Goal: Task Accomplishment & Management: Complete application form

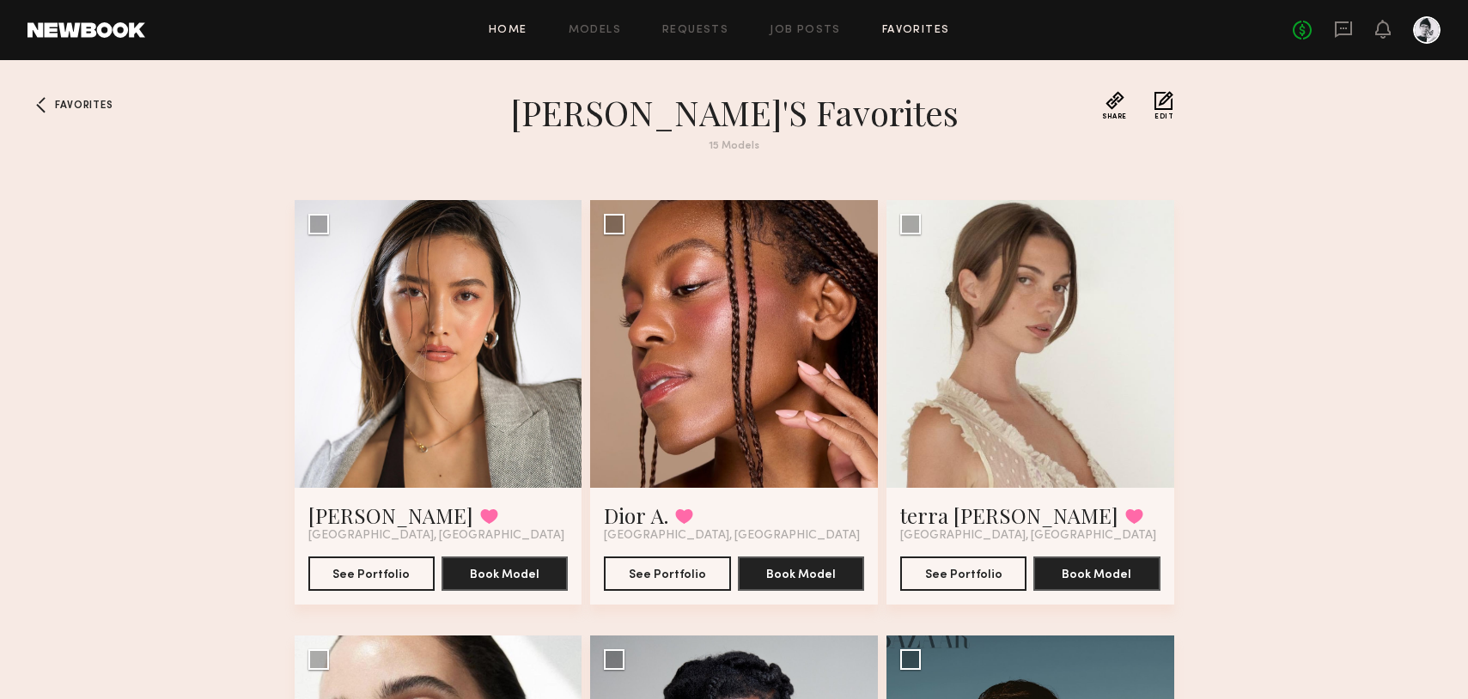
click at [507, 31] on link "Home" at bounding box center [508, 30] width 39 height 11
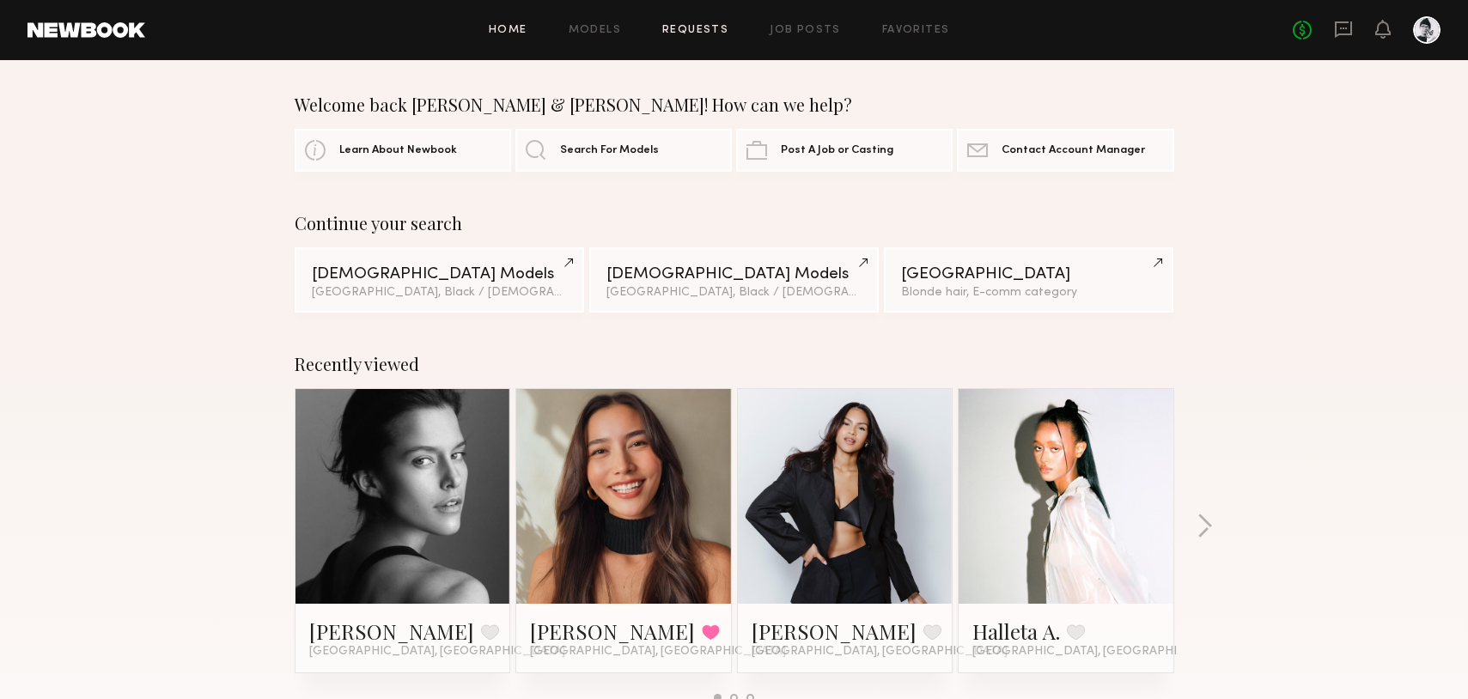
click at [695, 27] on link "Requests" at bounding box center [695, 30] width 66 height 11
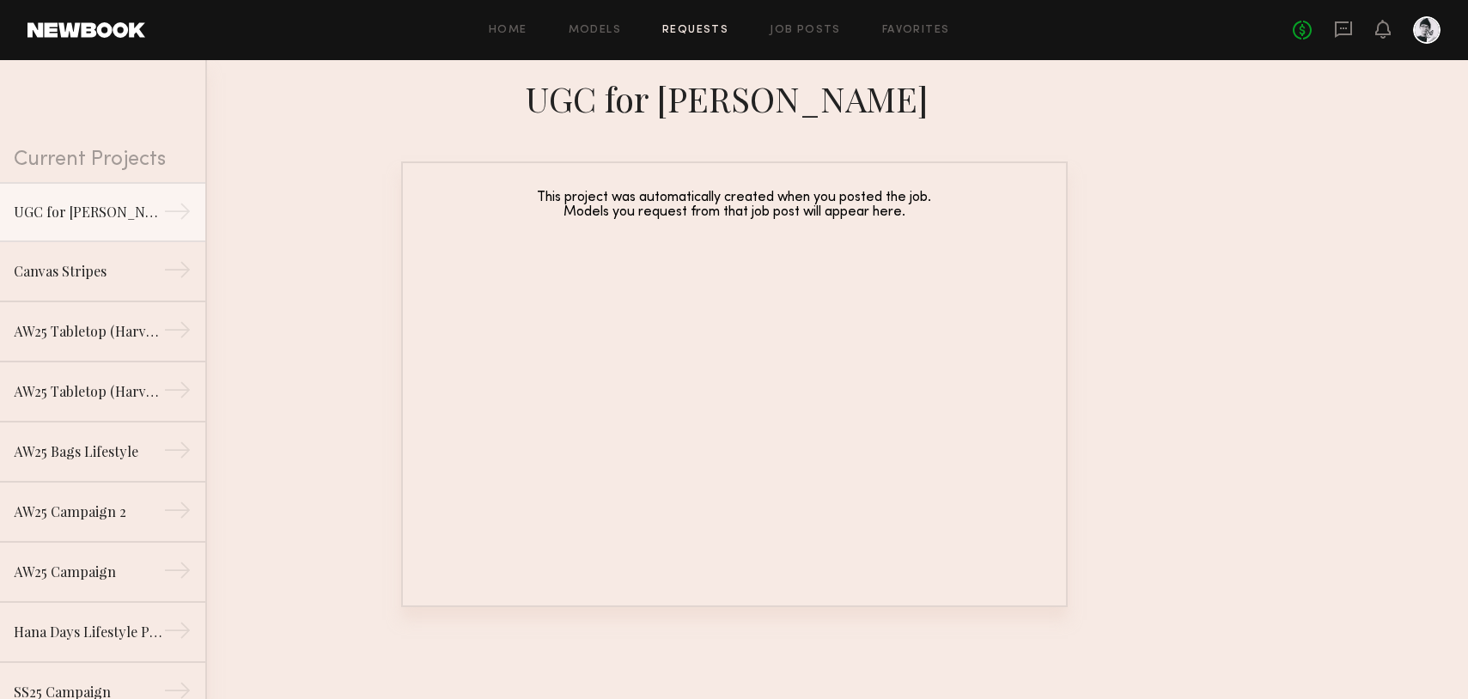
click at [795, 21] on div "Home Models Requests Job Posts Favorites Sign Out No fees up to $5,000" at bounding box center [792, 29] width 1295 height 27
click at [793, 36] on div "Home Models Requests Job Posts Favorites Sign Out No fees up to $5,000" at bounding box center [792, 29] width 1295 height 27
click at [800, 25] on link "Job Posts" at bounding box center [805, 30] width 71 height 11
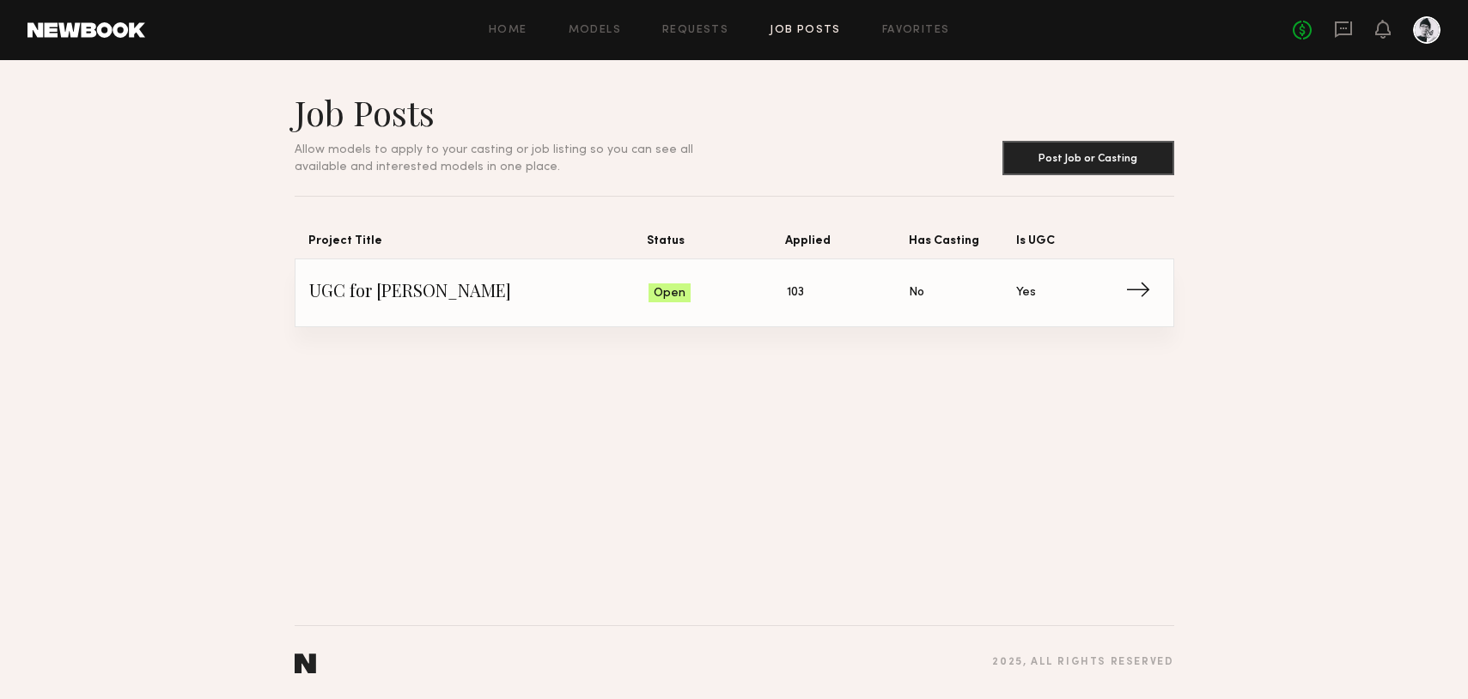
click at [1142, 297] on span "→" at bounding box center [1142, 293] width 35 height 26
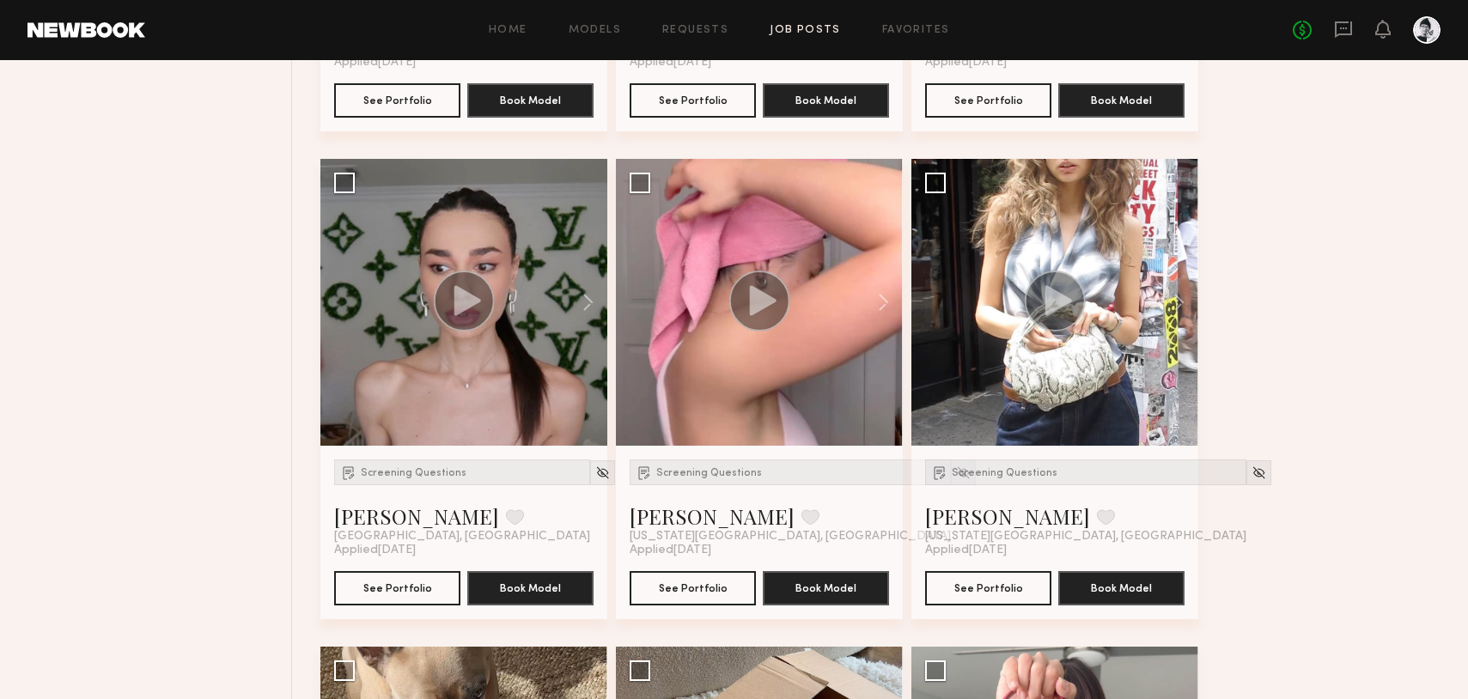
scroll to position [1580, 0]
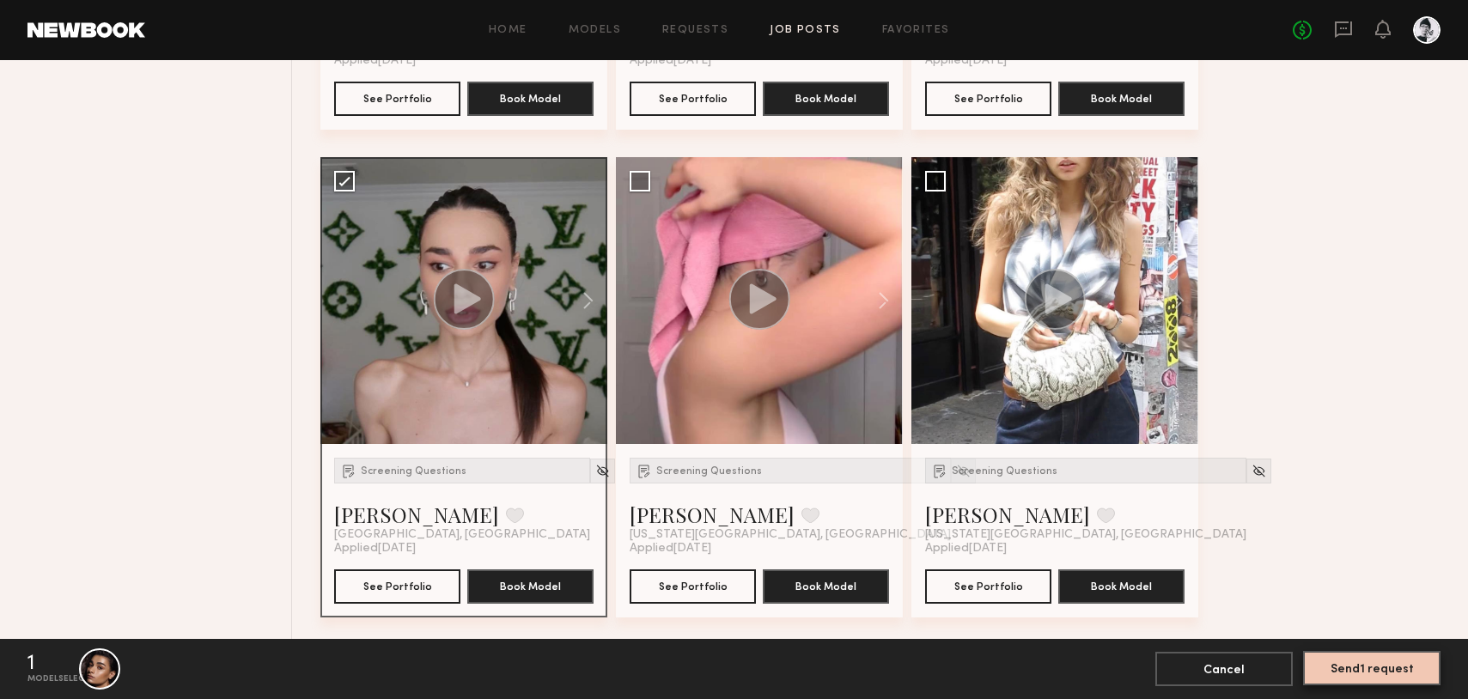
click at [1345, 663] on button "Send 1 request" at bounding box center [1371, 668] width 137 height 34
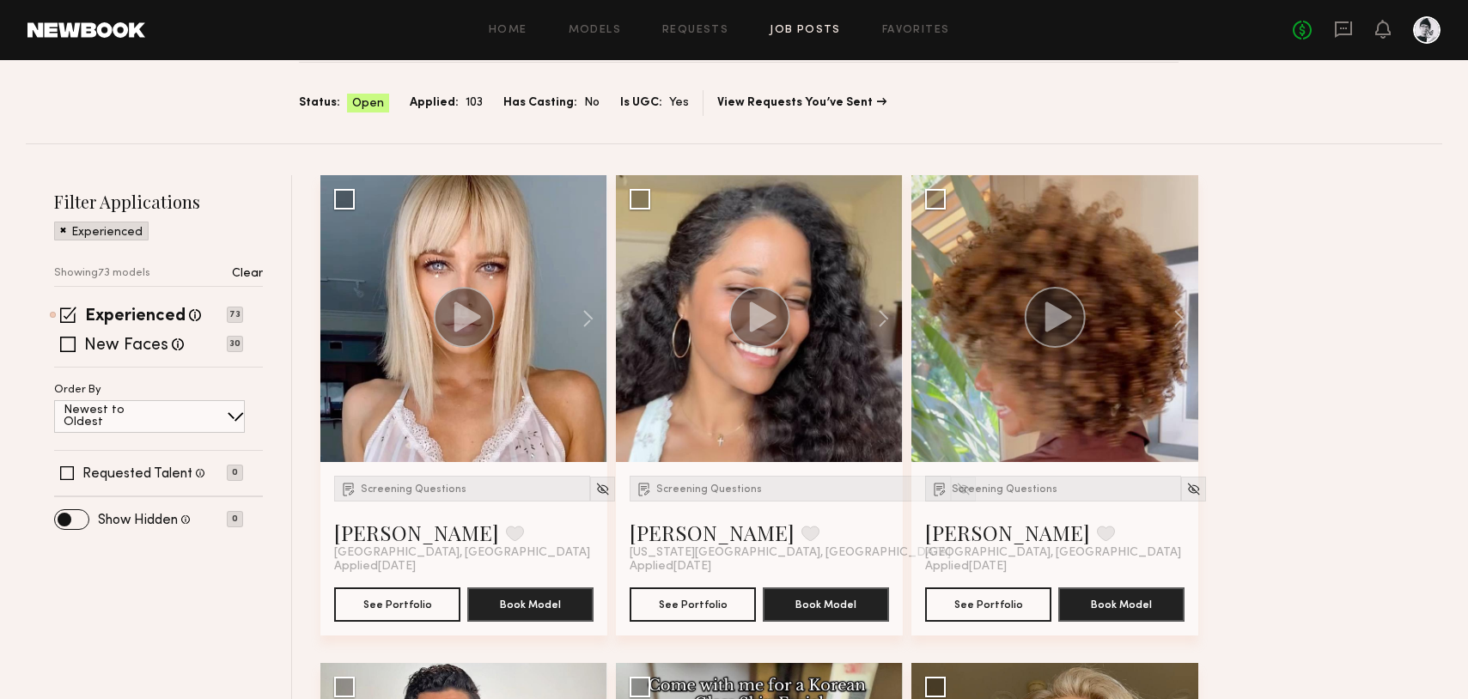
scroll to position [96, 0]
